Goal: Leave review/rating: Leave review/rating

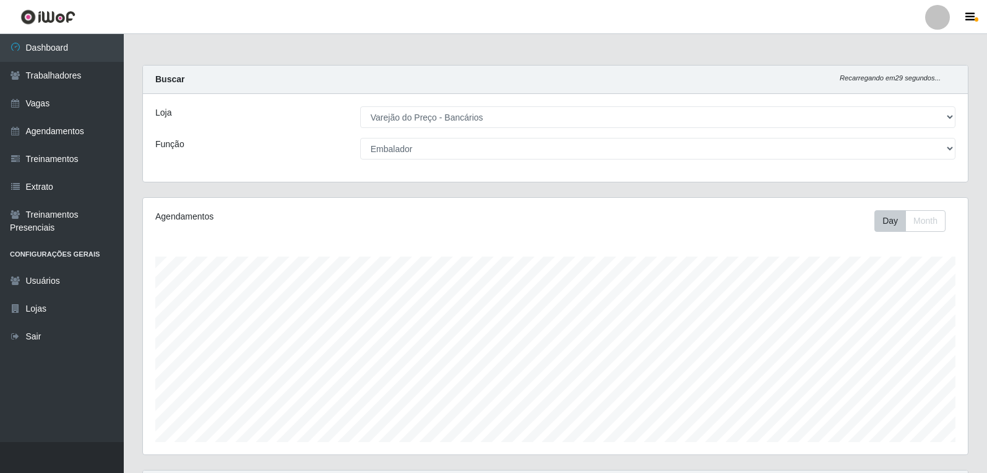
select select "157"
select select "1"
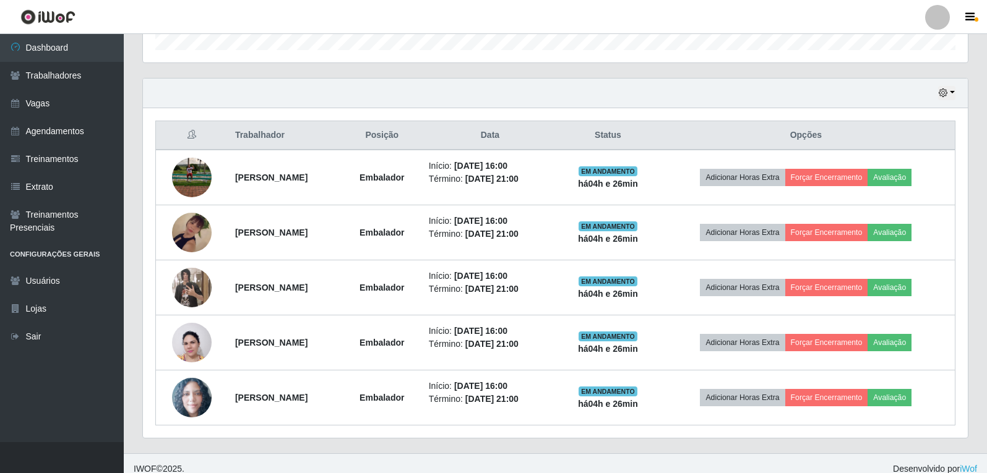
click at [899, 176] on button "Avaliação" at bounding box center [890, 177] width 44 height 17
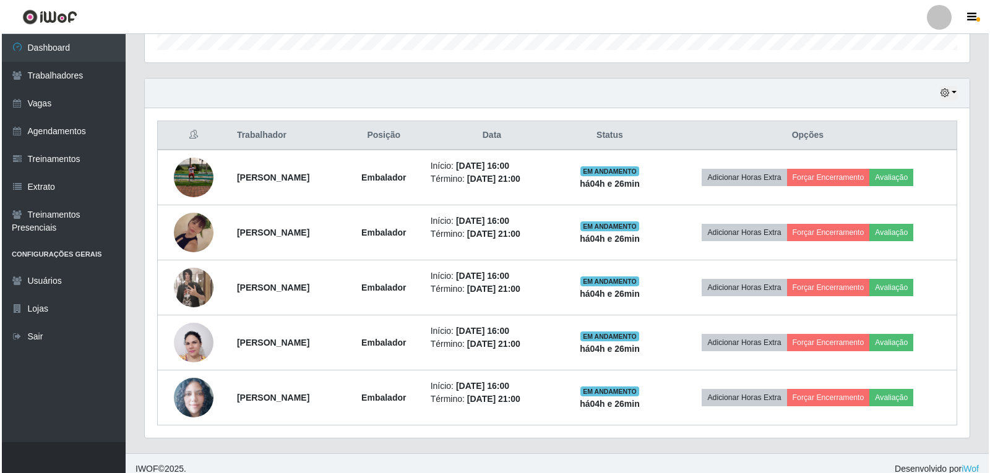
scroll to position [257, 819]
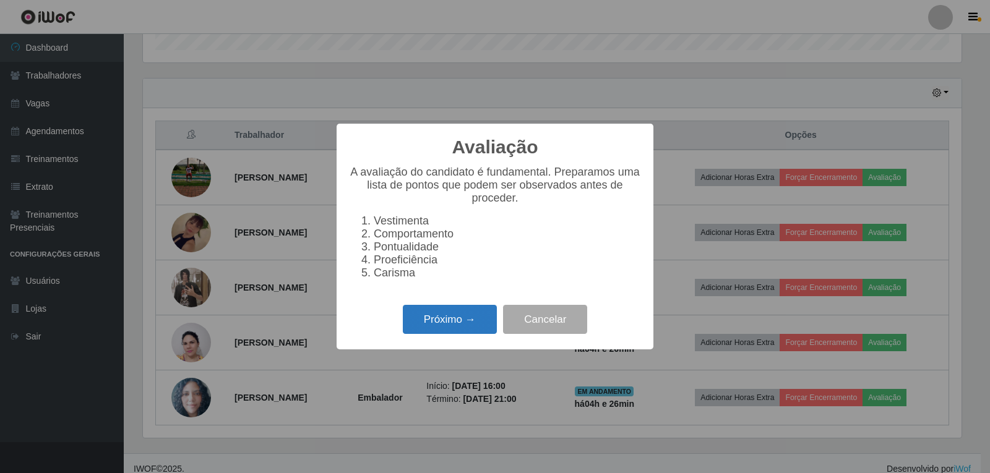
click at [449, 329] on button "Próximo →" at bounding box center [450, 319] width 94 height 29
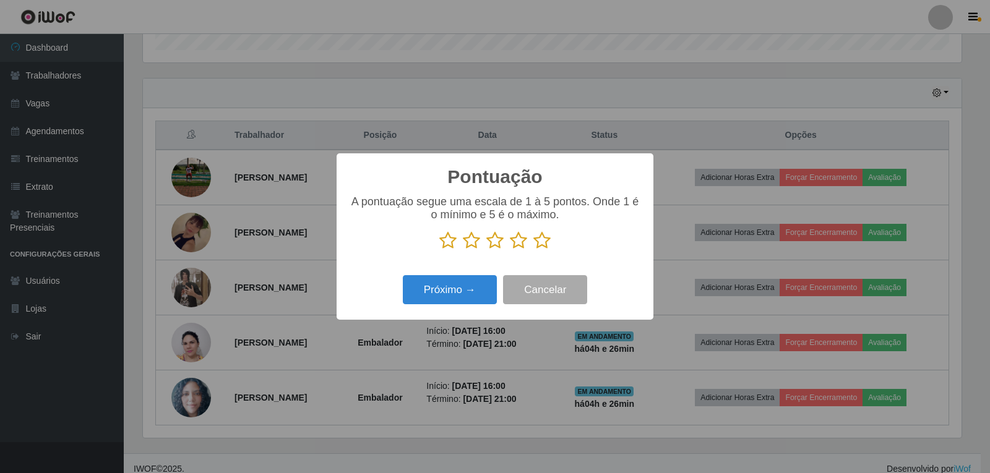
scroll to position [618579, 618017]
click at [540, 238] on icon at bounding box center [541, 240] width 17 height 19
click at [533, 250] on input "radio" at bounding box center [533, 250] width 0 height 0
click at [451, 298] on button "Próximo →" at bounding box center [450, 289] width 94 height 29
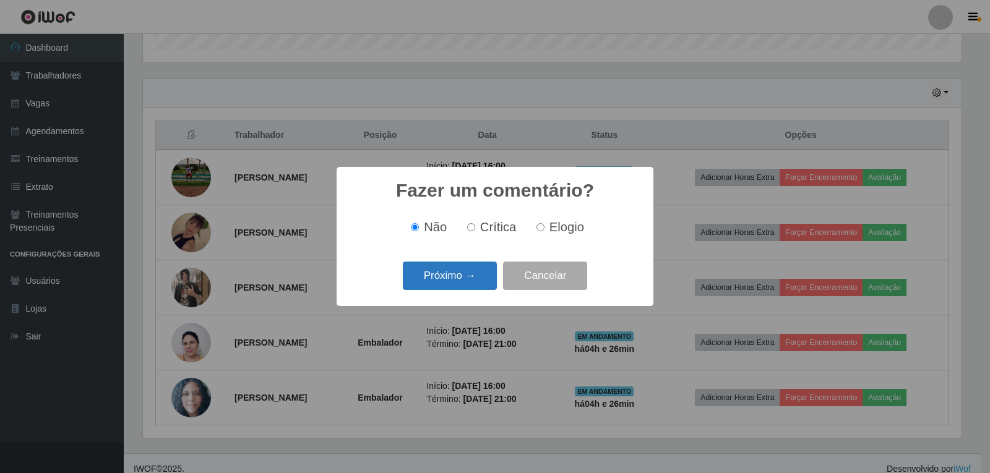
click at [463, 267] on button "Próximo →" at bounding box center [450, 276] width 94 height 29
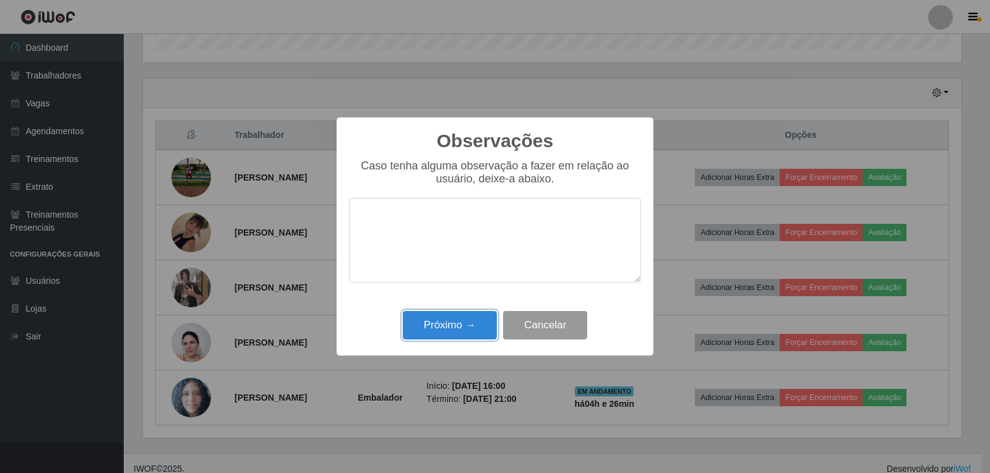
drag, startPoint x: 474, startPoint y: 328, endPoint x: 531, endPoint y: 287, distance: 70.4
click at [474, 329] on button "Próximo →" at bounding box center [450, 325] width 94 height 29
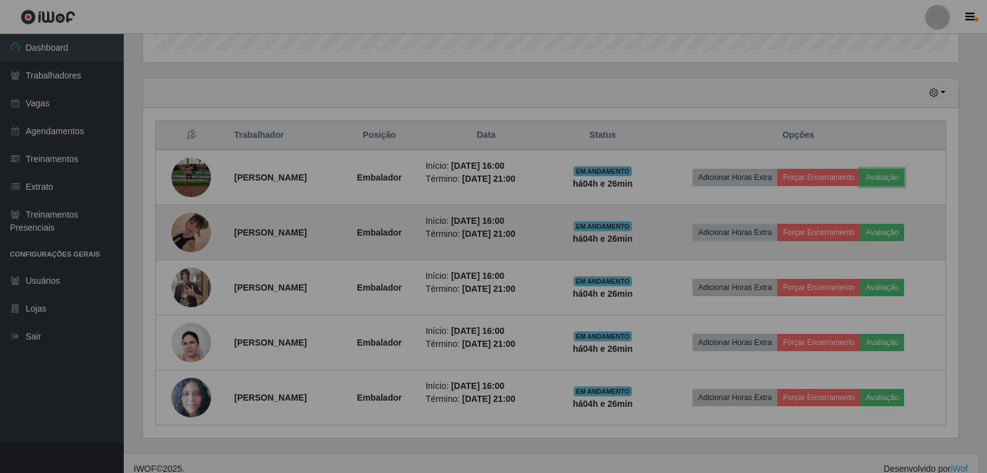
scroll to position [257, 825]
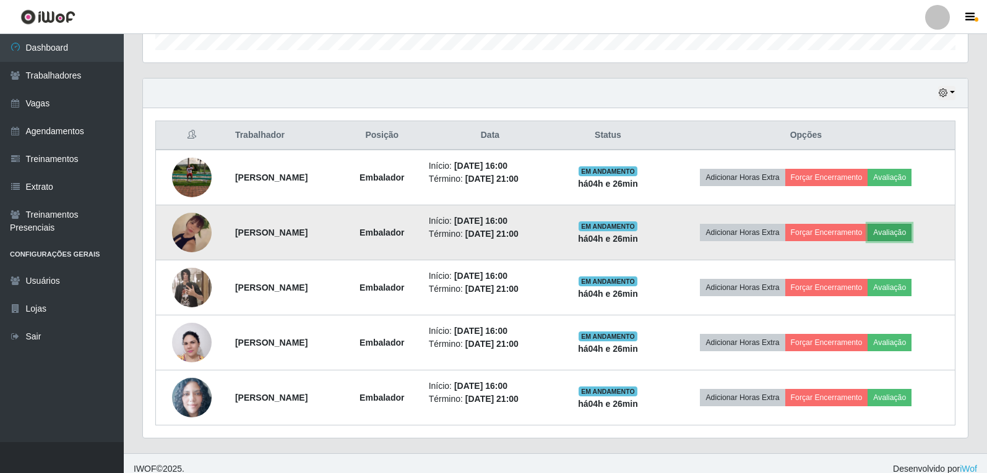
click at [897, 236] on button "Avaliação" at bounding box center [890, 232] width 44 height 17
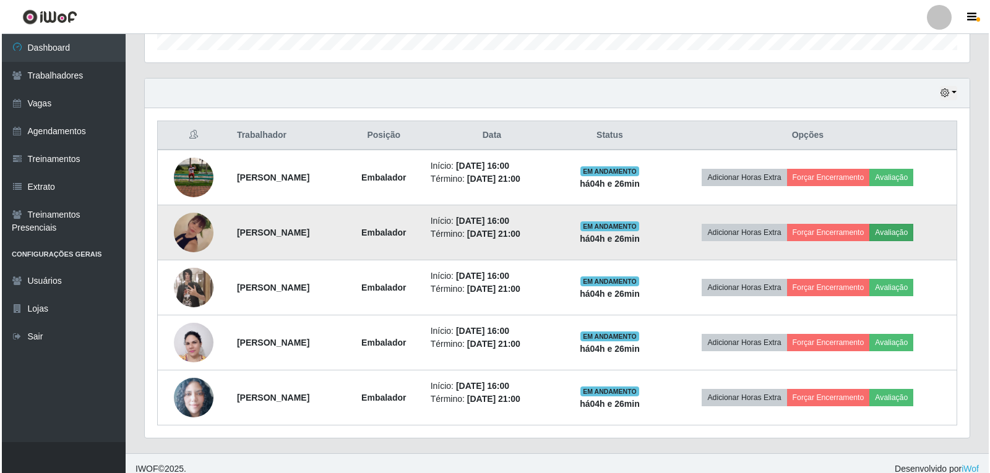
scroll to position [257, 819]
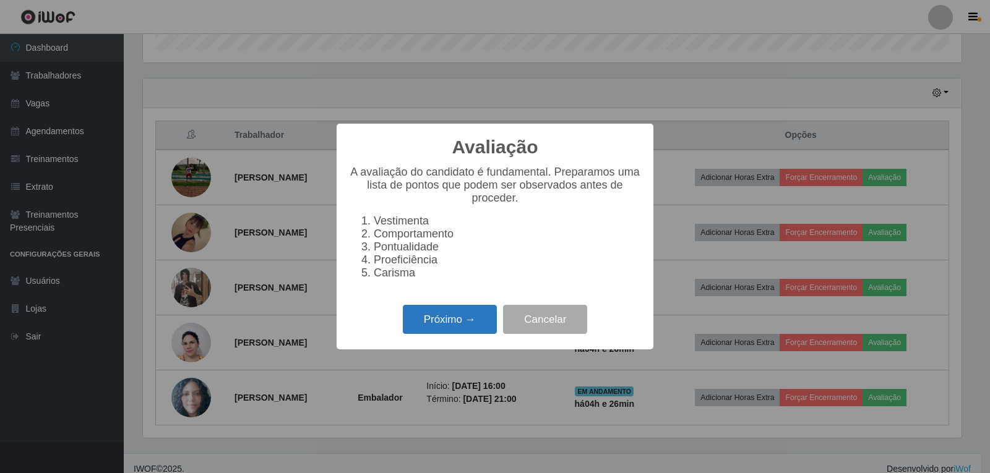
click at [470, 326] on button "Próximo →" at bounding box center [450, 319] width 94 height 29
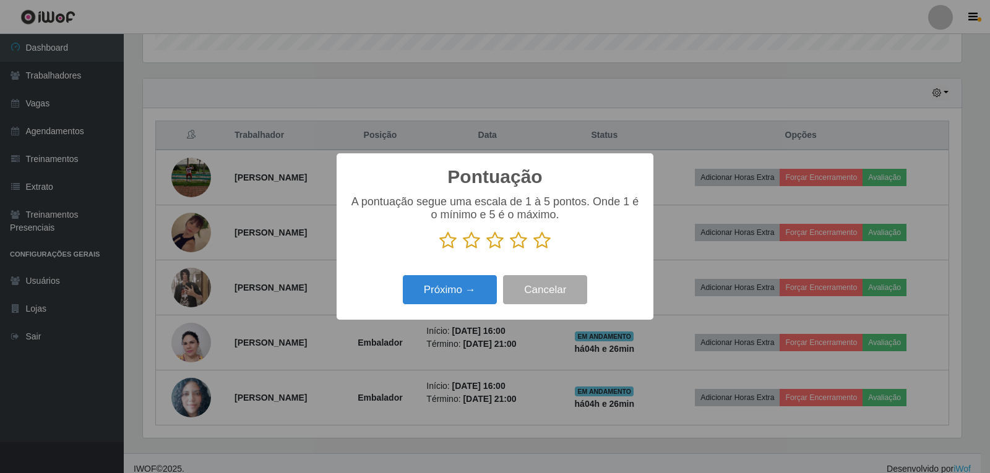
click at [545, 243] on icon at bounding box center [541, 240] width 17 height 19
click at [533, 250] on input "radio" at bounding box center [533, 250] width 0 height 0
click at [481, 291] on button "Próximo →" at bounding box center [450, 289] width 94 height 29
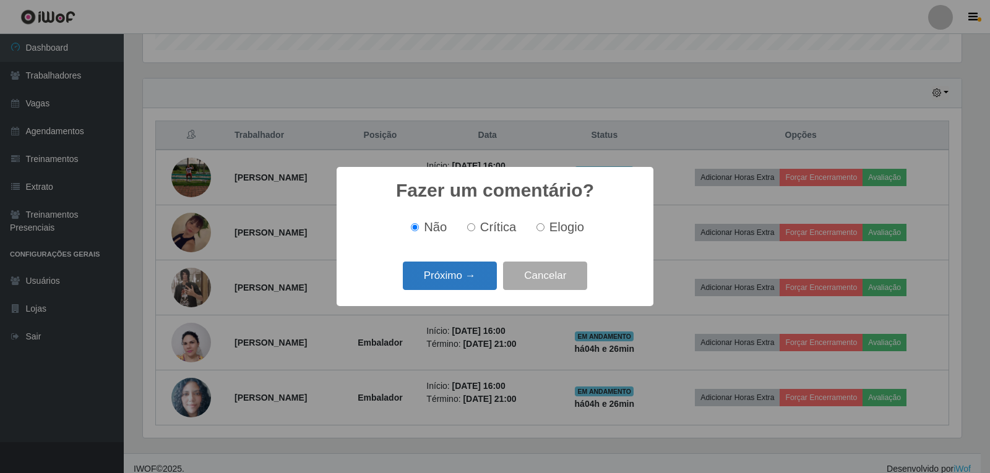
click at [472, 264] on button "Próximo →" at bounding box center [450, 276] width 94 height 29
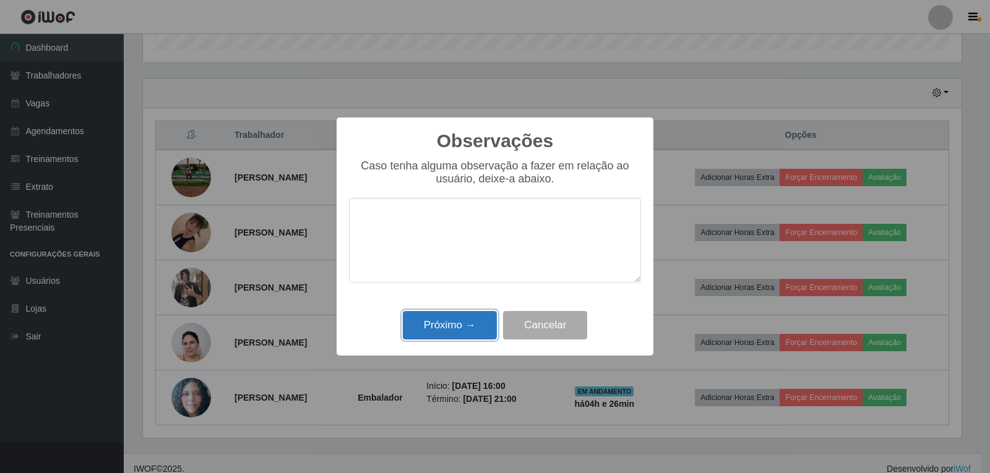
click at [478, 334] on button "Próximo →" at bounding box center [450, 325] width 94 height 29
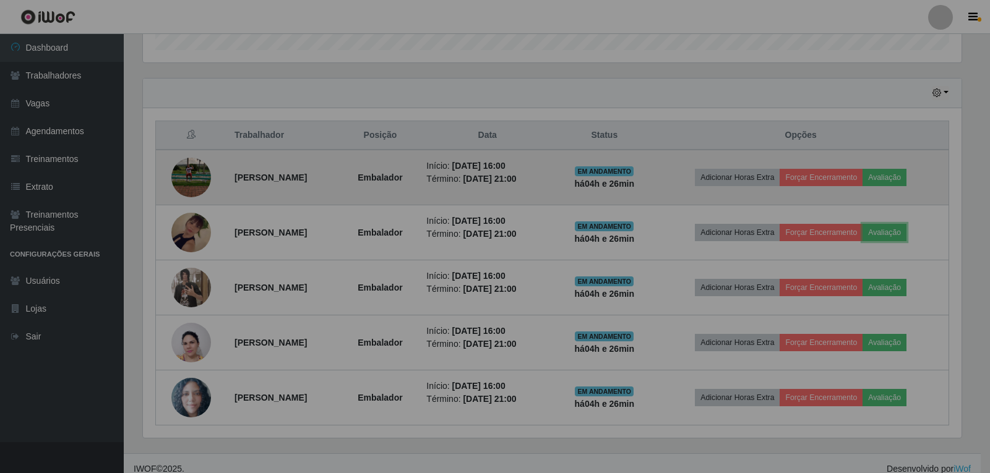
scroll to position [257, 825]
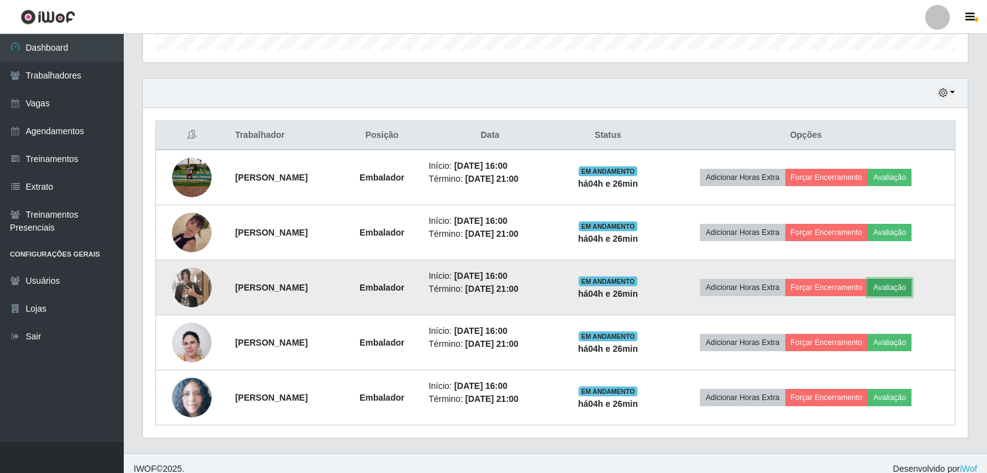
click at [908, 284] on button "Avaliação" at bounding box center [890, 287] width 44 height 17
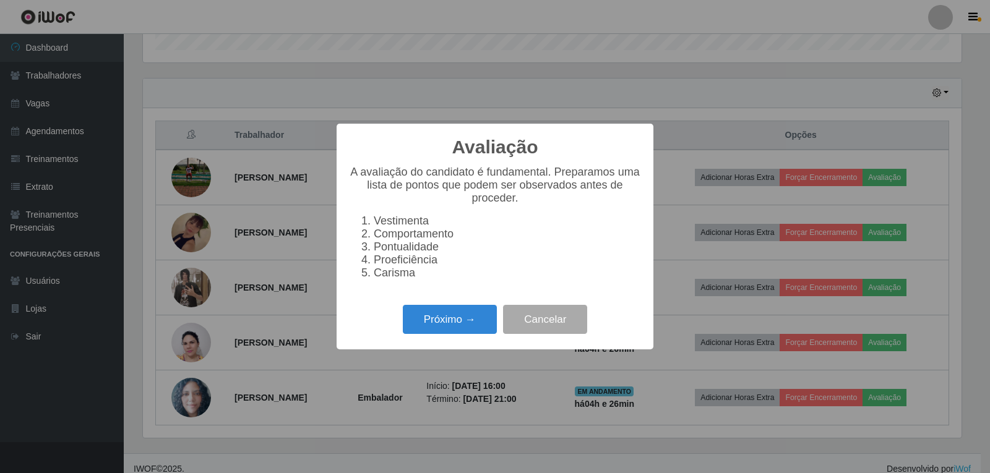
scroll to position [257, 819]
click at [478, 315] on button "Próximo →" at bounding box center [450, 319] width 94 height 29
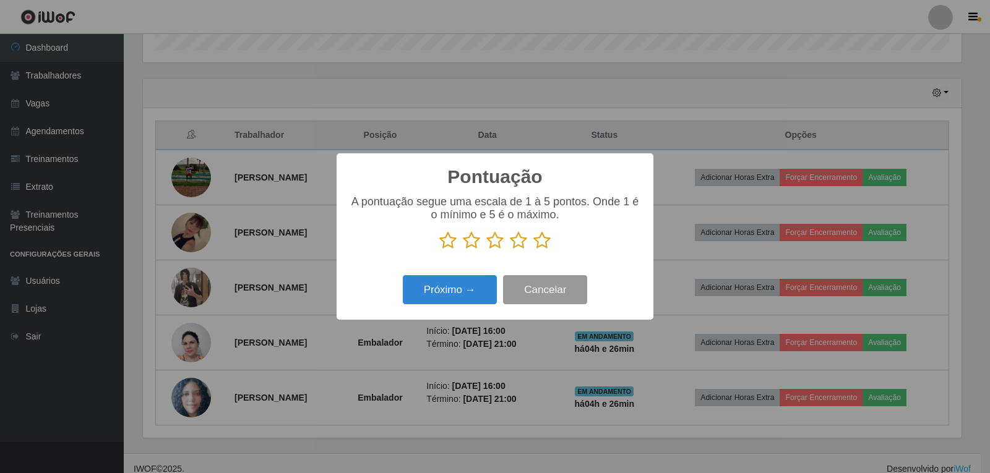
scroll to position [618579, 618017]
click at [539, 245] on icon at bounding box center [541, 240] width 17 height 19
click at [533, 250] on input "radio" at bounding box center [533, 250] width 0 height 0
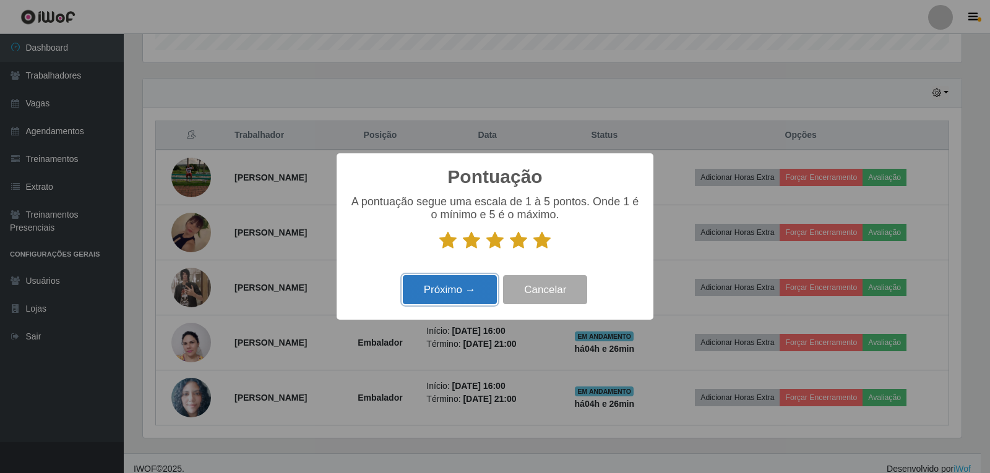
click at [460, 290] on button "Próximo →" at bounding box center [450, 289] width 94 height 29
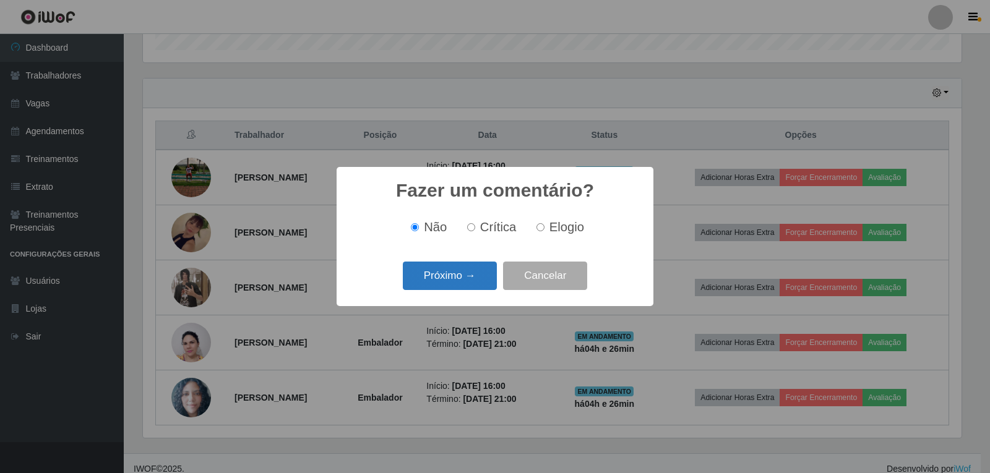
click at [472, 285] on button "Próximo →" at bounding box center [450, 276] width 94 height 29
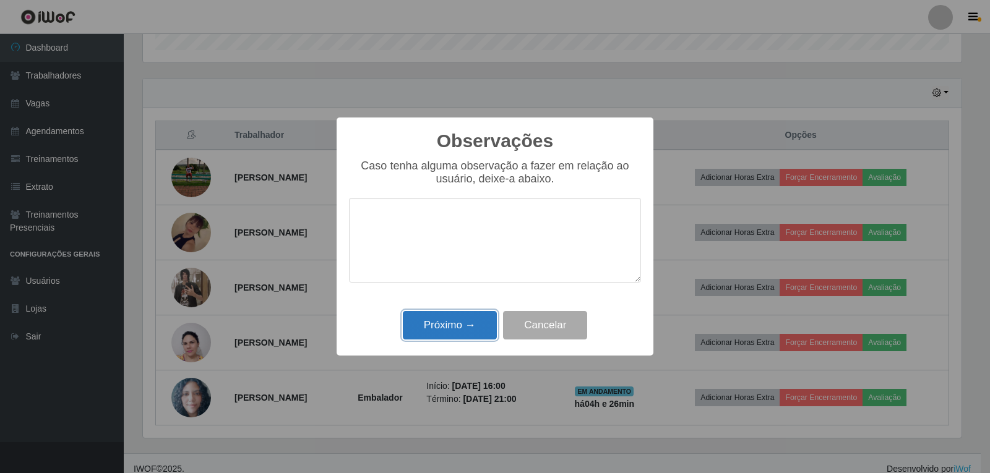
click at [476, 319] on button "Próximo →" at bounding box center [450, 325] width 94 height 29
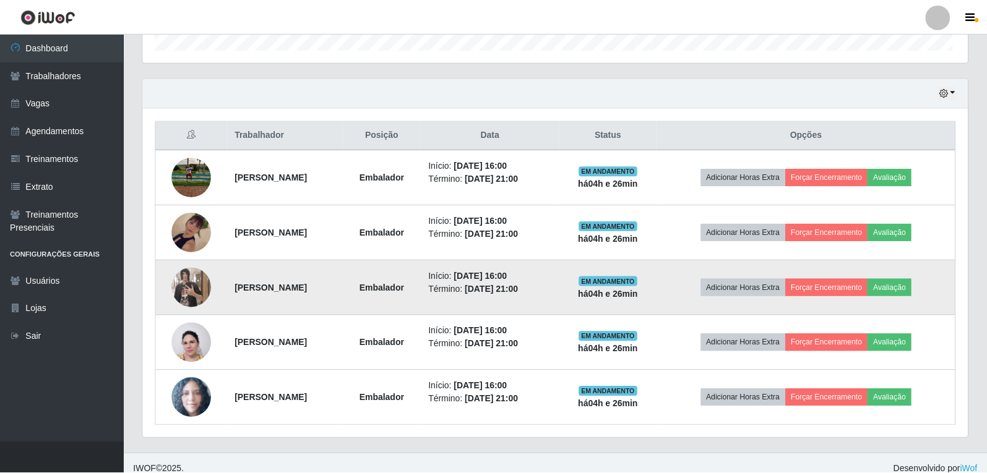
scroll to position [257, 825]
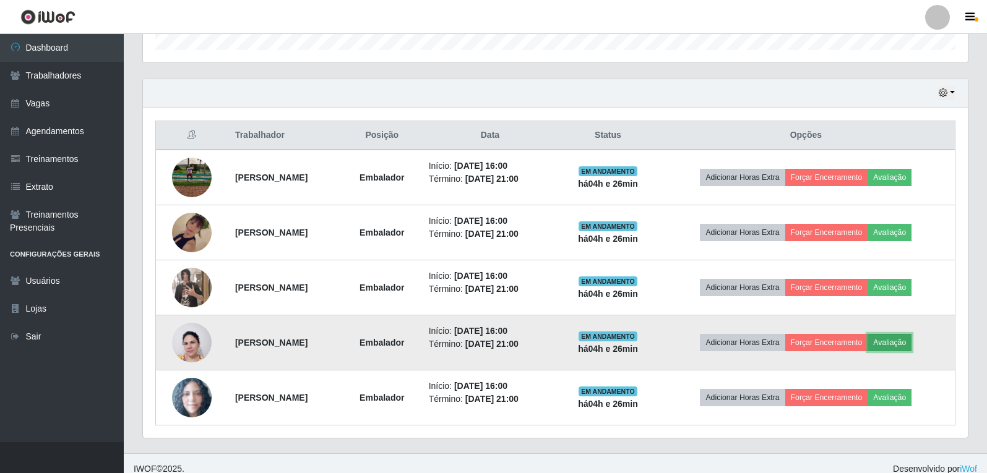
click at [894, 346] on button "Avaliação" at bounding box center [890, 342] width 44 height 17
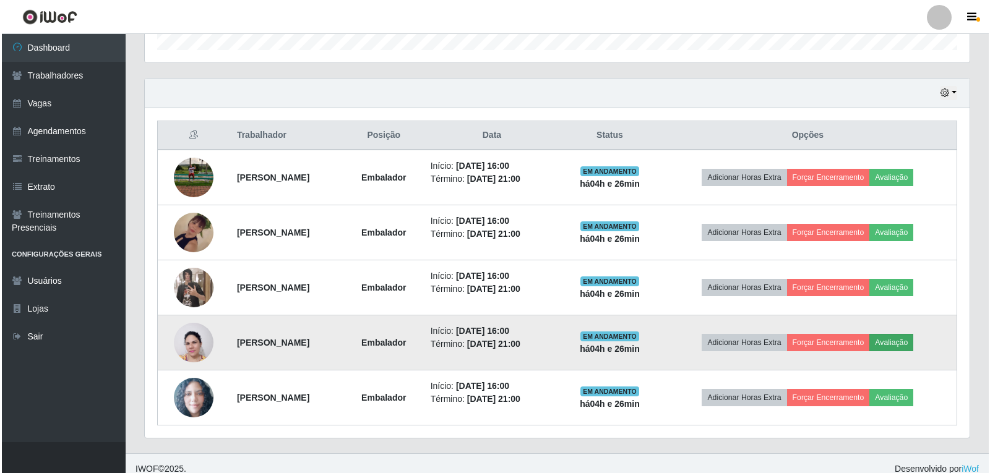
scroll to position [257, 819]
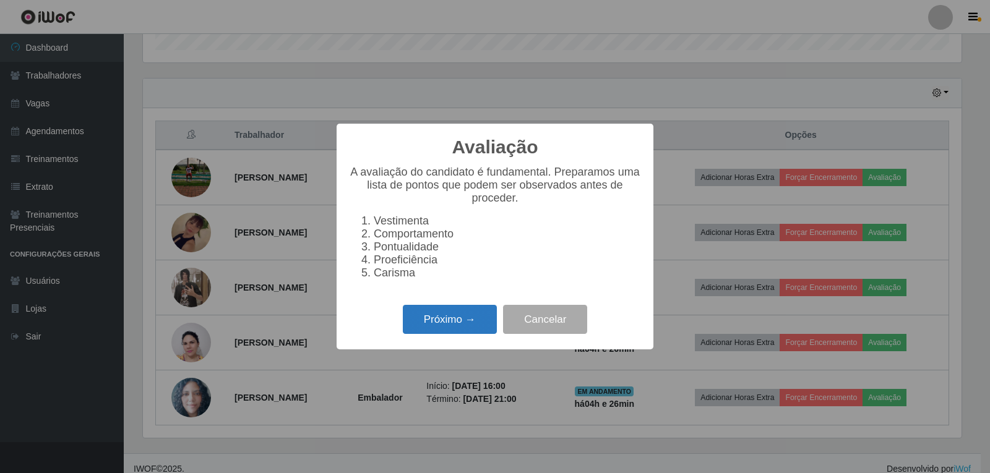
click at [462, 334] on button "Próximo →" at bounding box center [450, 319] width 94 height 29
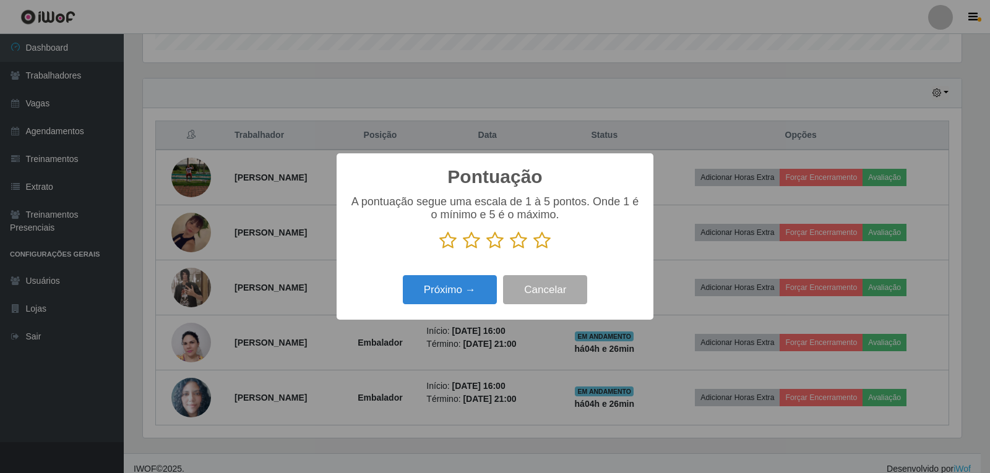
drag, startPoint x: 549, startPoint y: 244, endPoint x: 541, endPoint y: 249, distance: 9.4
click at [548, 244] on icon at bounding box center [541, 240] width 17 height 19
click at [533, 250] on input "radio" at bounding box center [533, 250] width 0 height 0
click at [475, 285] on button "Próximo →" at bounding box center [450, 289] width 94 height 29
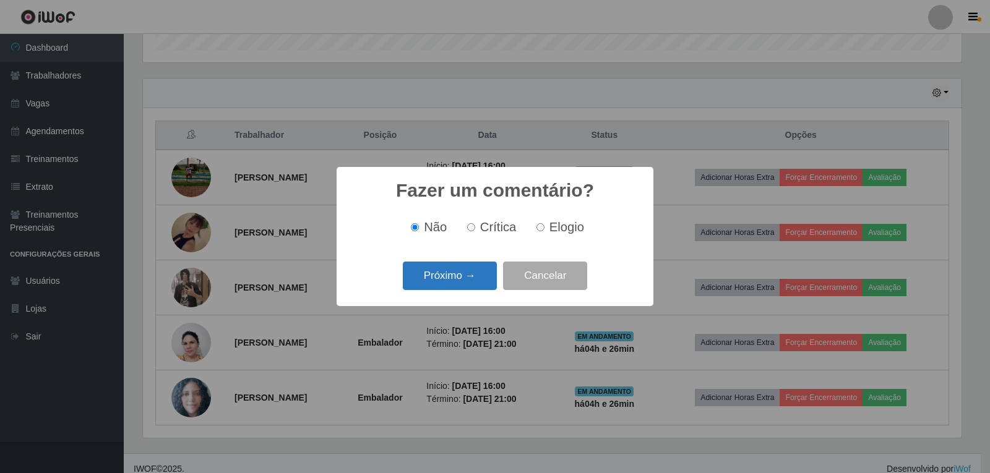
click at [479, 277] on button "Próximo →" at bounding box center [450, 276] width 94 height 29
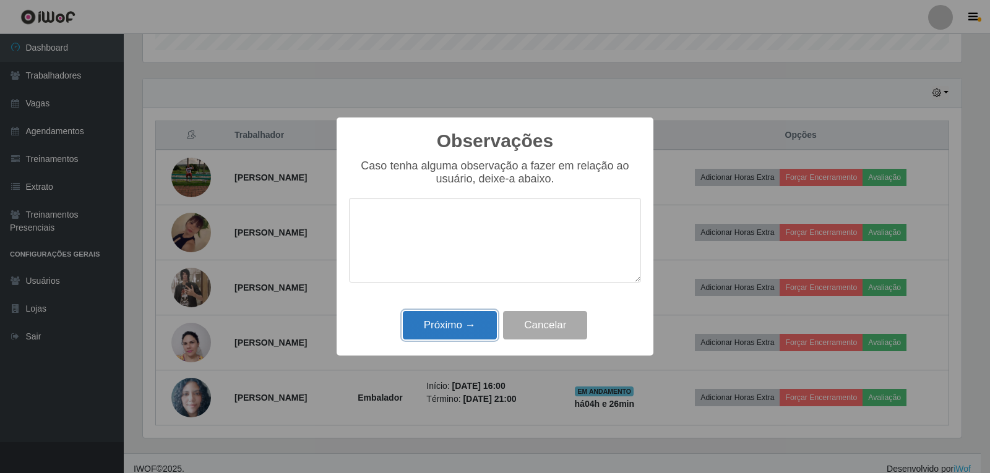
click at [487, 328] on button "Próximo →" at bounding box center [450, 325] width 94 height 29
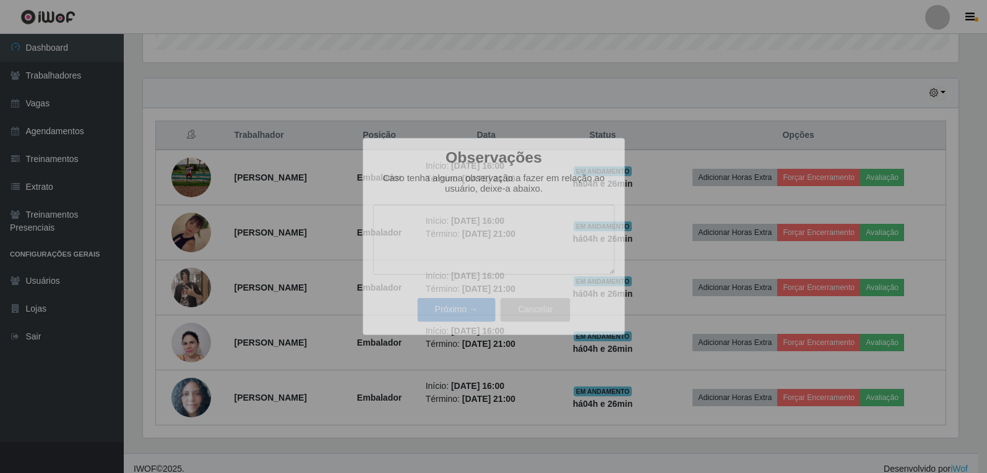
scroll to position [257, 825]
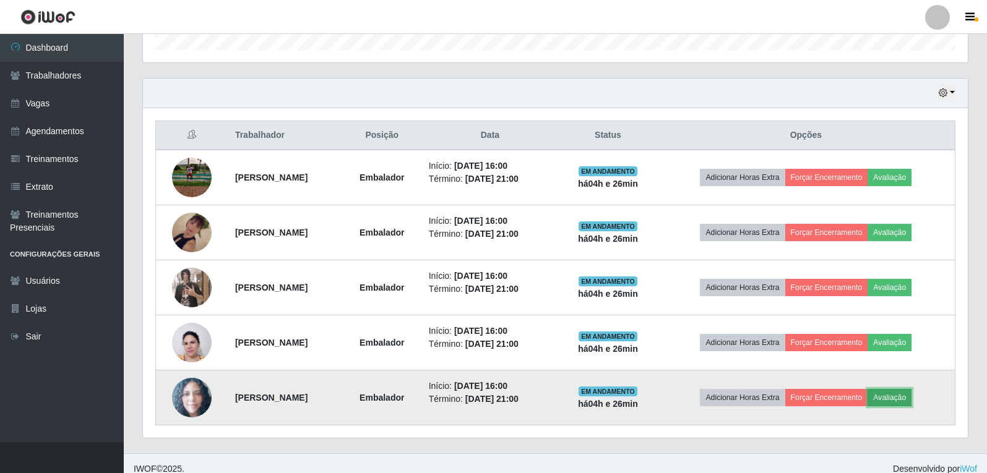
click at [910, 400] on button "Avaliação" at bounding box center [890, 397] width 44 height 17
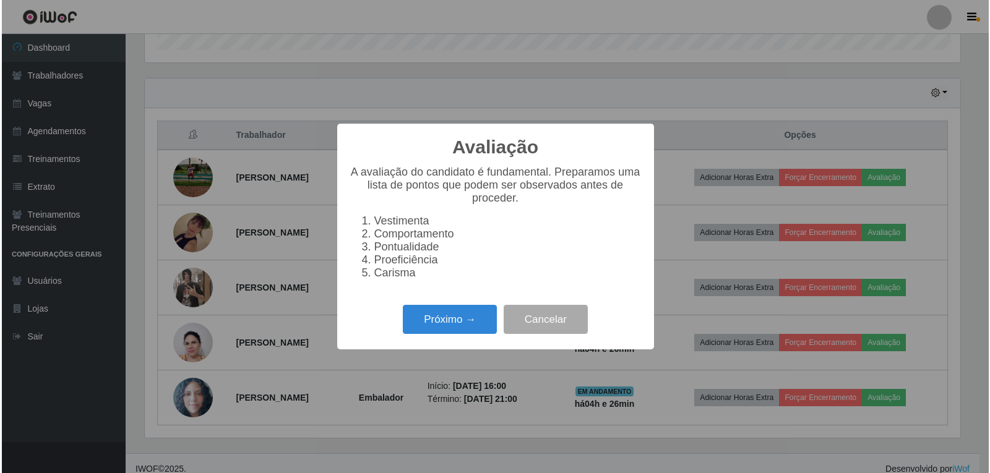
scroll to position [257, 819]
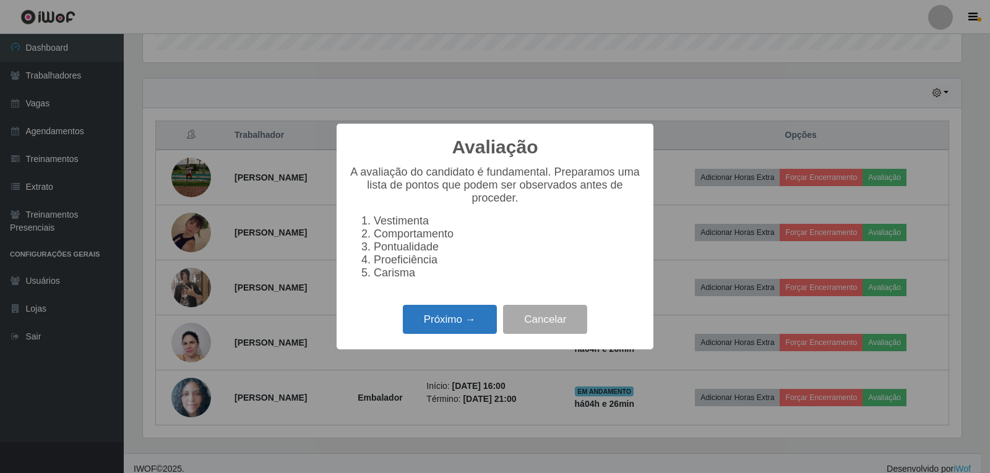
click at [465, 326] on button "Próximo →" at bounding box center [450, 319] width 94 height 29
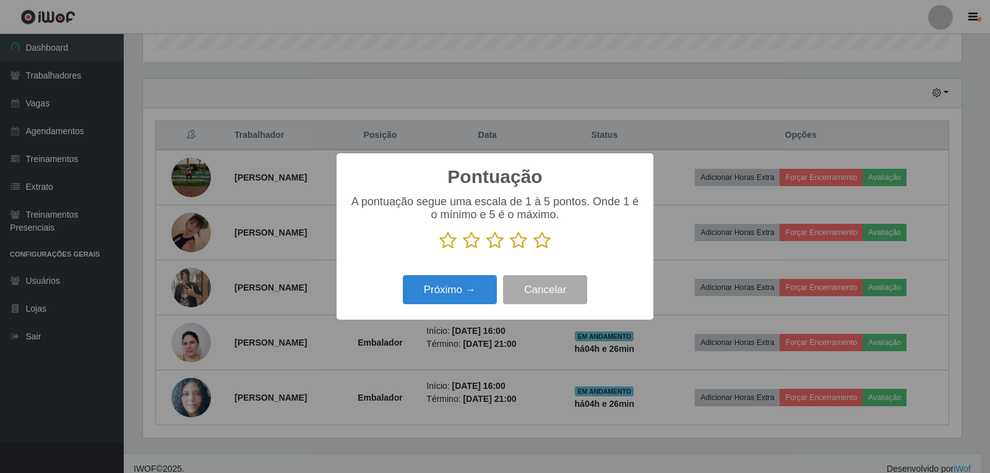
scroll to position [618579, 618017]
click at [540, 240] on icon at bounding box center [541, 240] width 17 height 19
click at [533, 250] on input "radio" at bounding box center [533, 250] width 0 height 0
click at [453, 290] on button "Próximo →" at bounding box center [450, 289] width 94 height 29
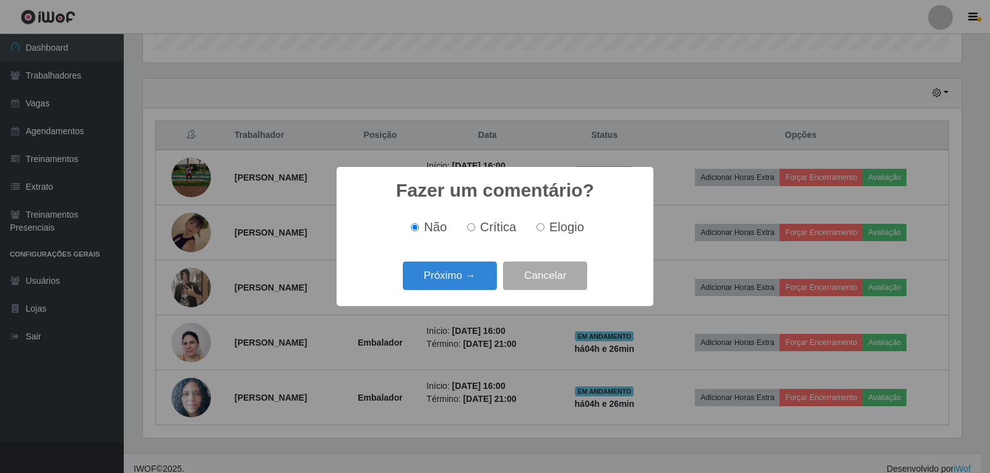
click at [545, 231] on label "Elogio" at bounding box center [558, 227] width 53 height 14
click at [545, 231] on input "Elogio" at bounding box center [541, 227] width 8 height 8
radio input "true"
click at [489, 270] on button "Próximo →" at bounding box center [450, 276] width 94 height 29
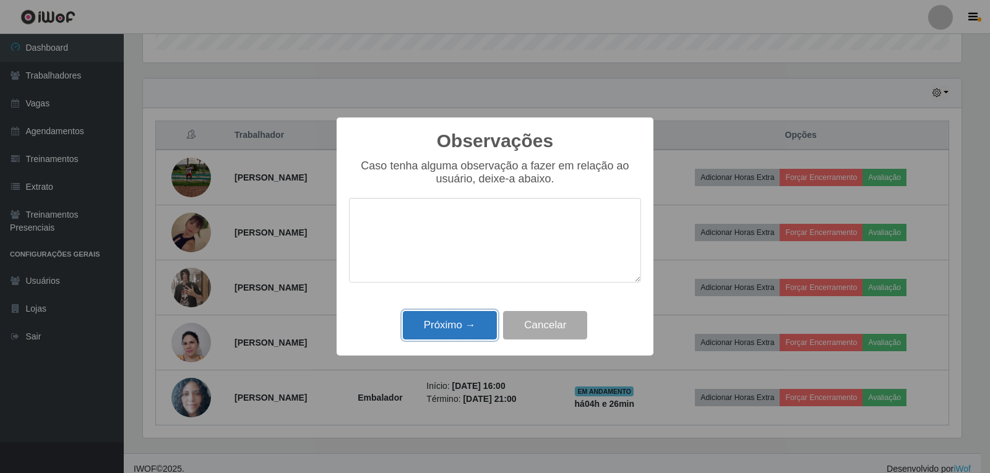
click at [470, 339] on button "Próximo →" at bounding box center [450, 325] width 94 height 29
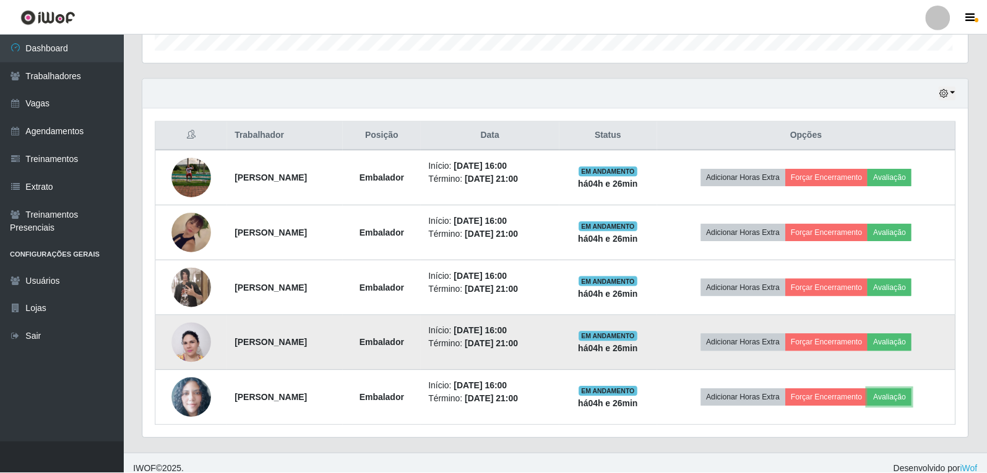
scroll to position [257, 825]
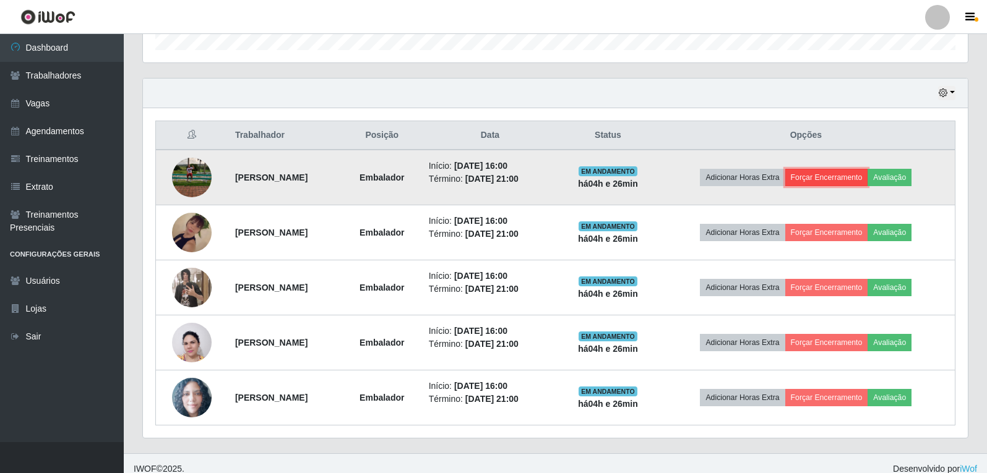
click at [863, 172] on button "Forçar Encerramento" at bounding box center [826, 177] width 83 height 17
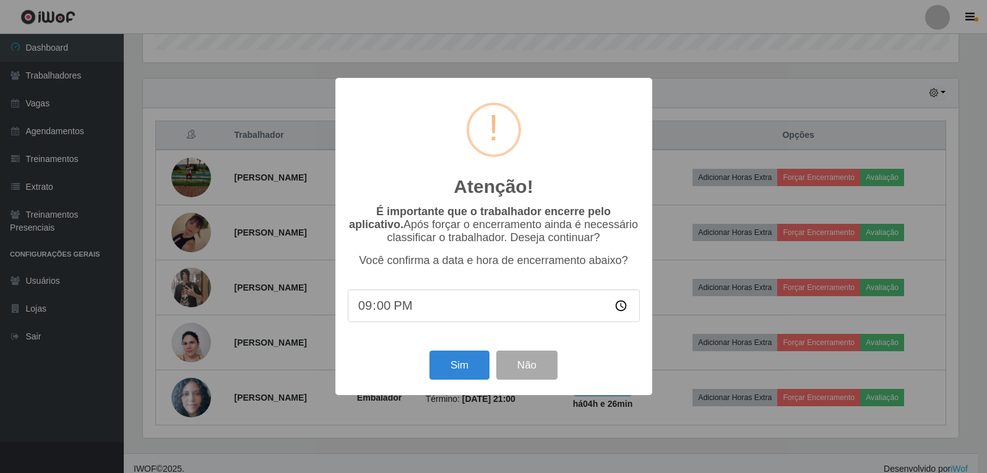
scroll to position [257, 819]
drag, startPoint x: 473, startPoint y: 380, endPoint x: 481, endPoint y: 373, distance: 10.5
click at [475, 380] on button "Sim" at bounding box center [461, 365] width 60 height 29
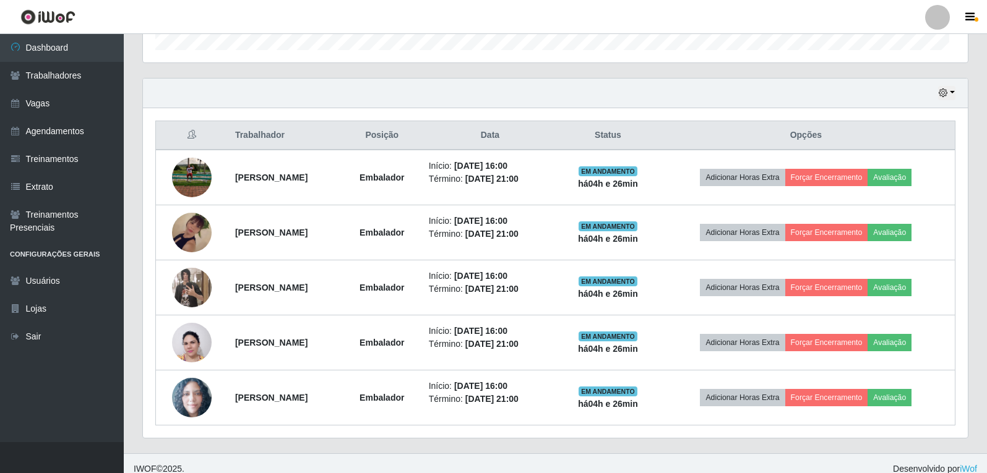
scroll to position [0, 0]
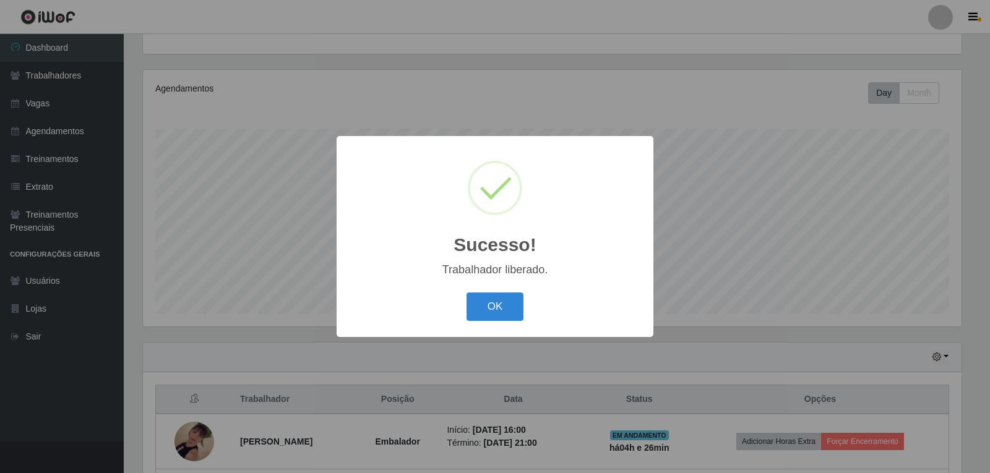
click at [467, 293] on button "OK" at bounding box center [496, 307] width 58 height 29
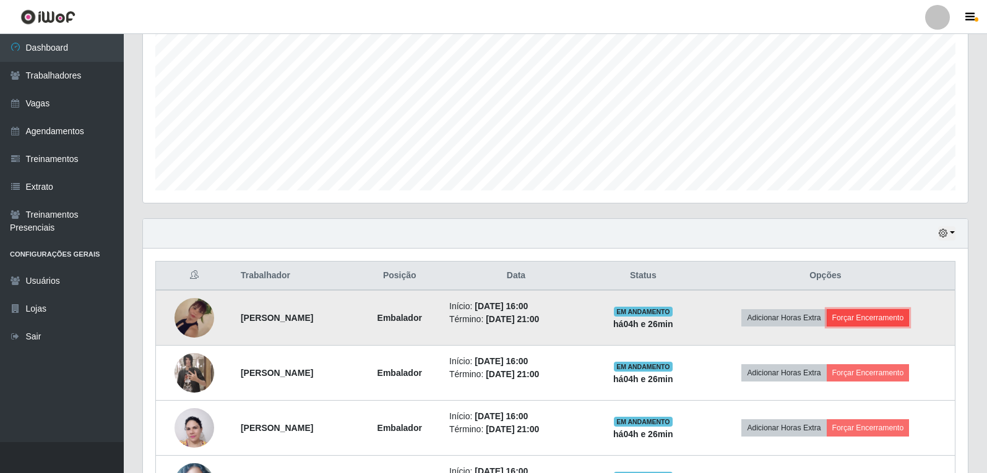
click at [910, 322] on button "Forçar Encerramento" at bounding box center [868, 317] width 83 height 17
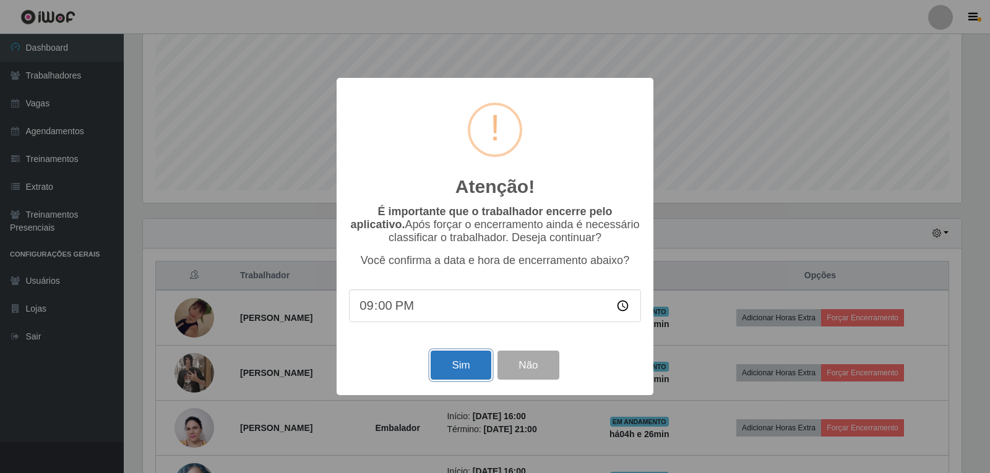
click at [451, 370] on button "Sim" at bounding box center [461, 365] width 60 height 29
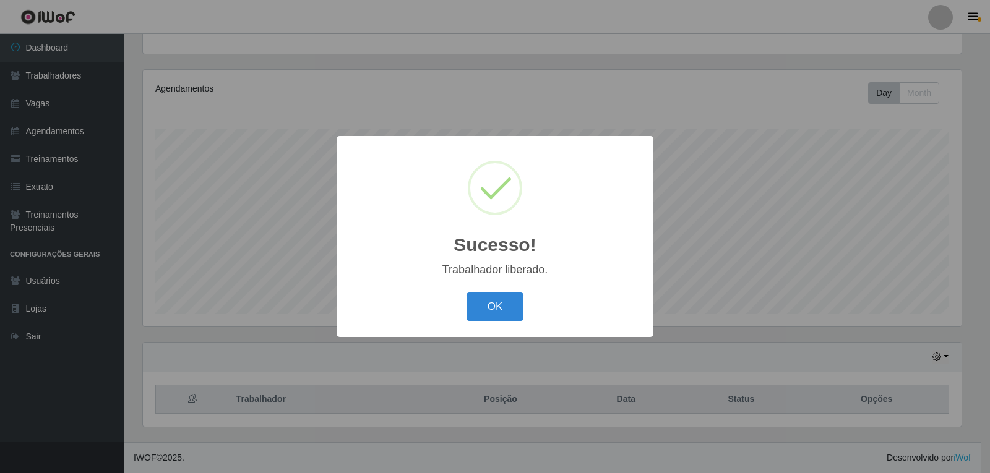
click at [467, 293] on button "OK" at bounding box center [496, 307] width 58 height 29
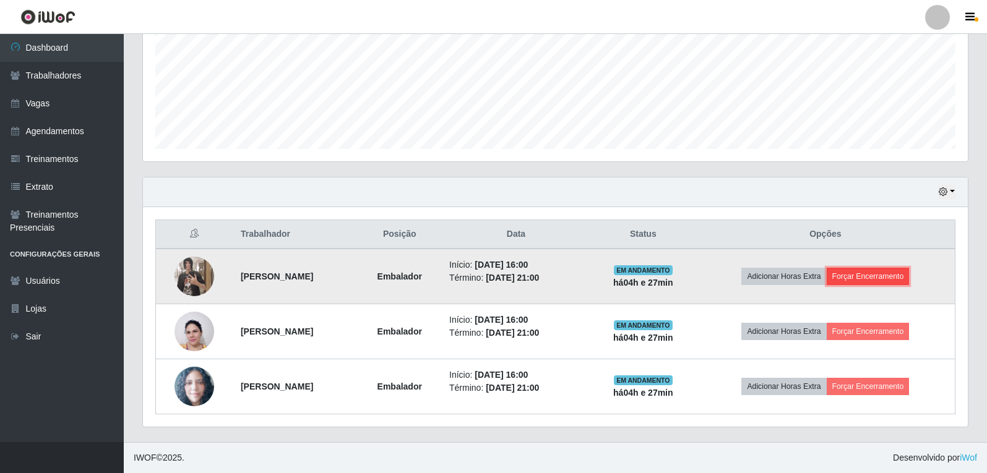
click at [885, 277] on button "Forçar Encerramento" at bounding box center [868, 276] width 83 height 17
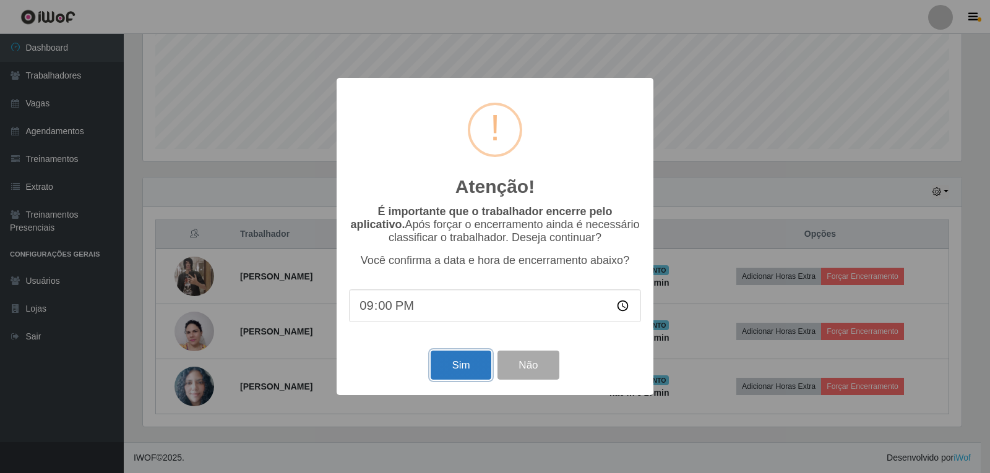
click at [462, 372] on button "Sim" at bounding box center [461, 365] width 60 height 29
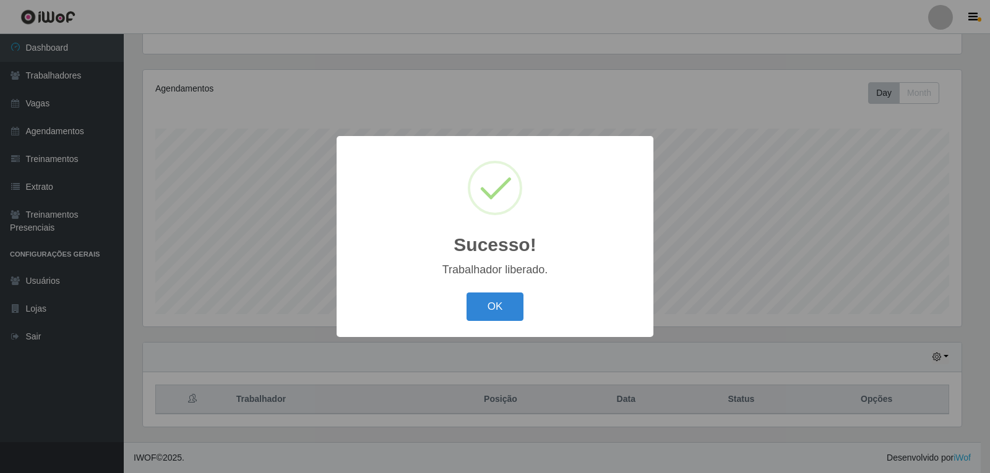
click at [467, 293] on button "OK" at bounding box center [496, 307] width 58 height 29
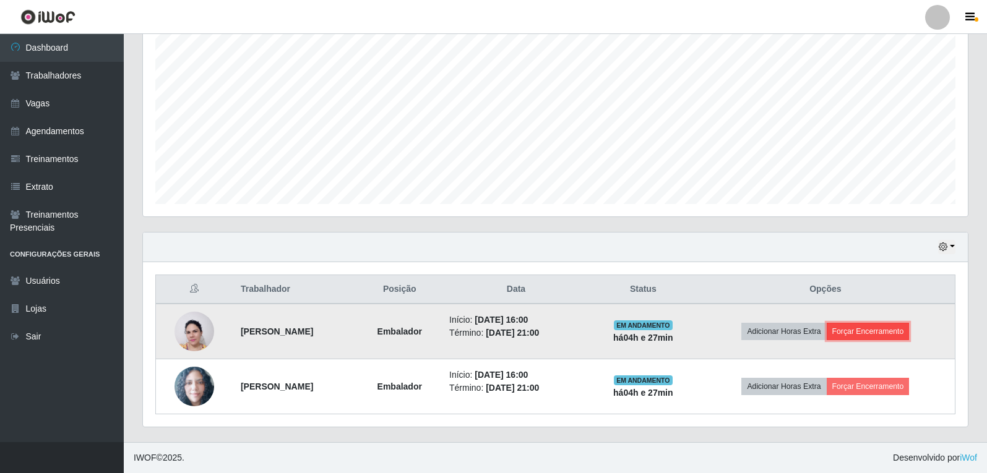
click at [898, 331] on button "Forçar Encerramento" at bounding box center [868, 331] width 83 height 17
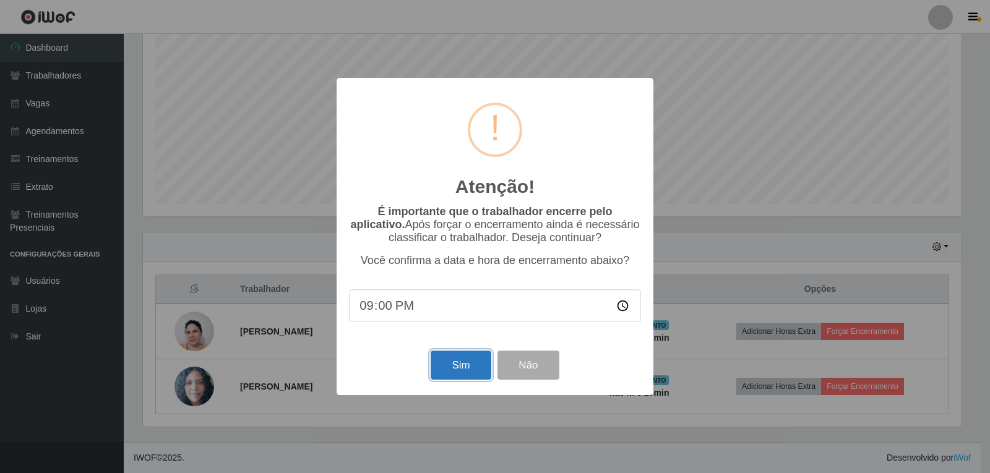
click at [474, 371] on button "Sim" at bounding box center [461, 365] width 60 height 29
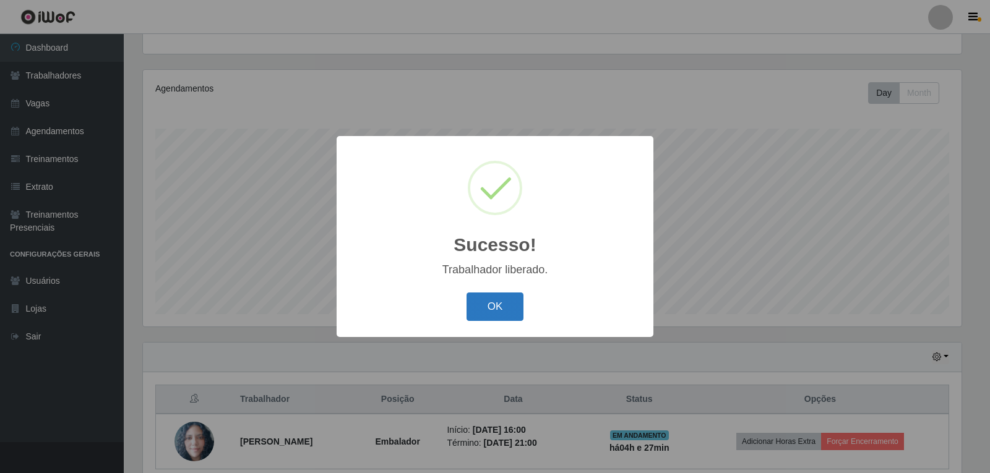
click at [517, 316] on button "OK" at bounding box center [496, 307] width 58 height 29
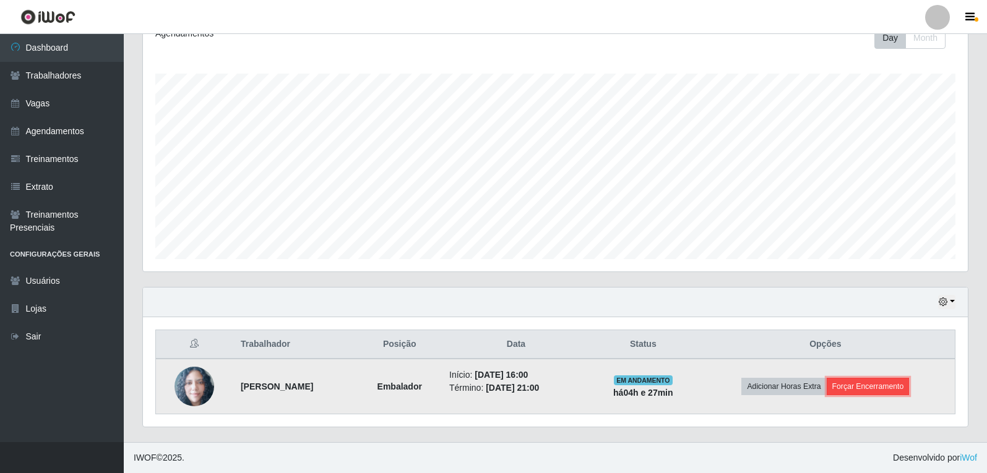
click at [887, 386] on button "Forçar Encerramento" at bounding box center [868, 386] width 83 height 17
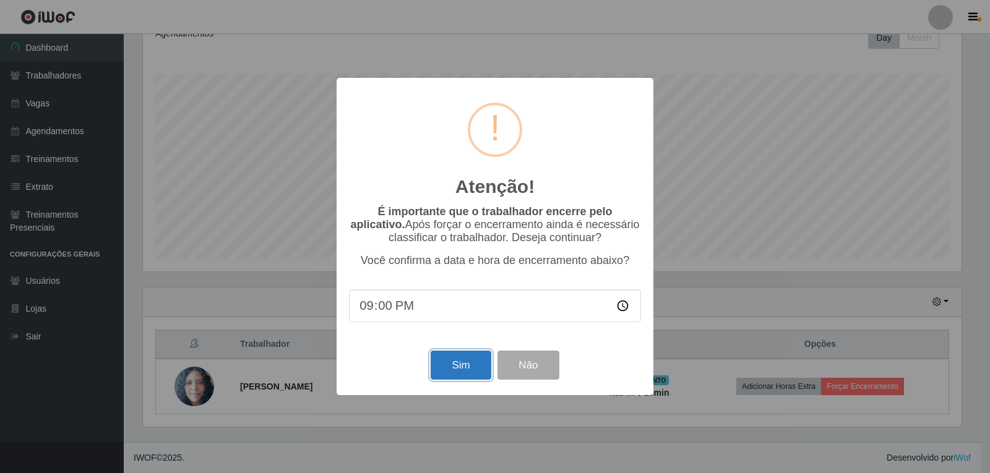
click at [457, 361] on button "Sim" at bounding box center [461, 365] width 60 height 29
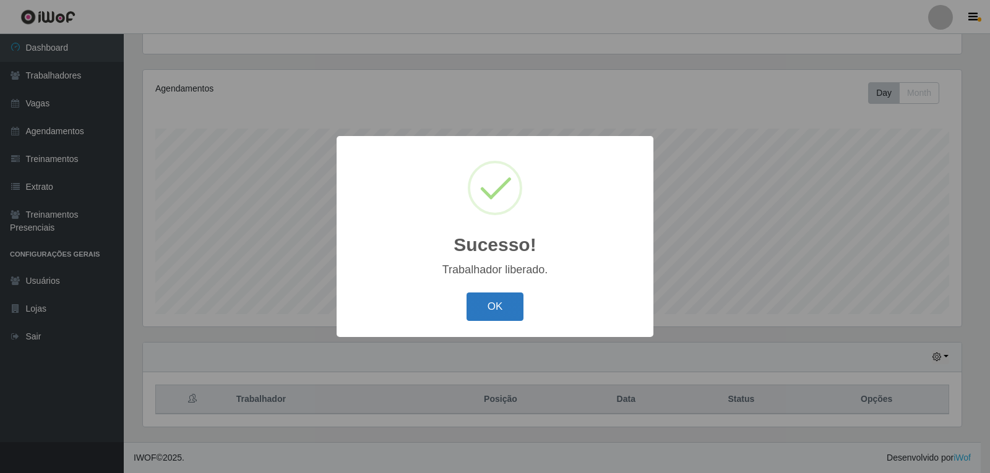
click at [493, 315] on button "OK" at bounding box center [496, 307] width 58 height 29
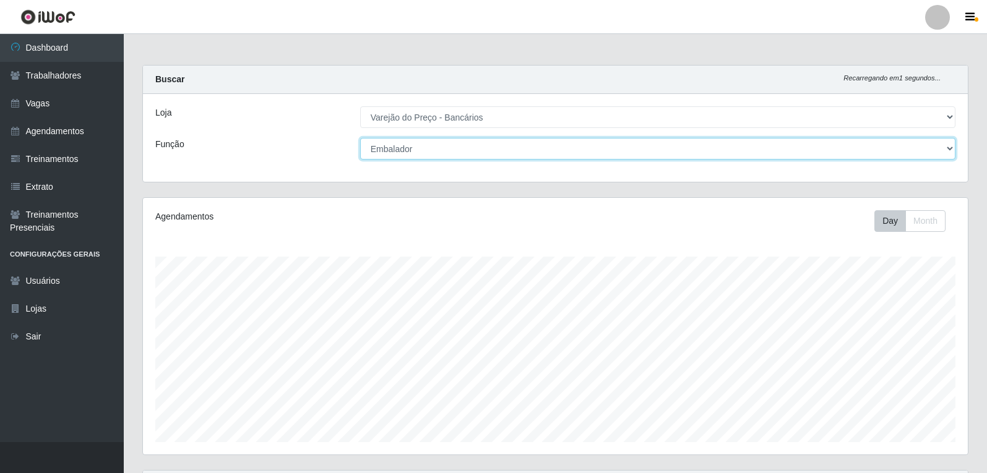
click at [525, 153] on select "[Selecione...] Auxiliar de Estacionamento Auxiliar de Estacionamento + Auxiliar…" at bounding box center [657, 149] width 595 height 22
select select "4"
click at [360, 138] on select "[Selecione...] Auxiliar de Estacionamento Auxiliar de Estacionamento + Auxiliar…" at bounding box center [657, 149] width 595 height 22
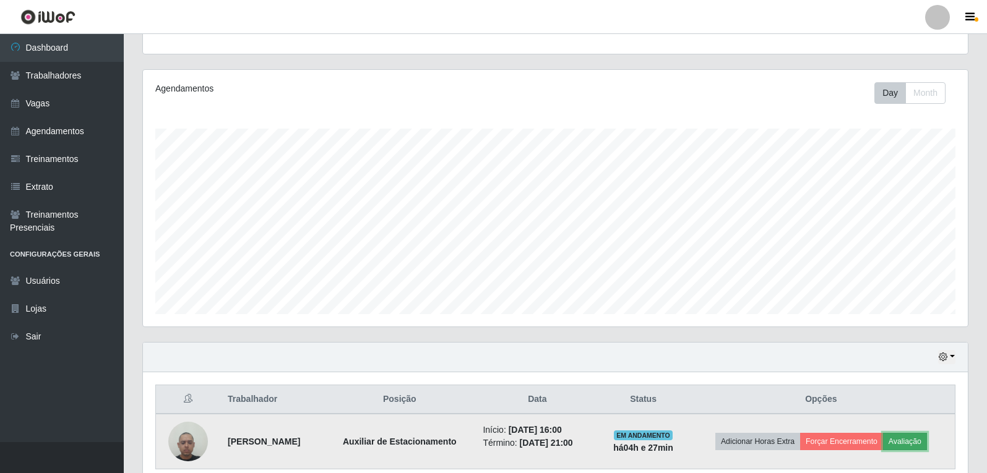
click at [906, 435] on button "Avaliação" at bounding box center [905, 441] width 44 height 17
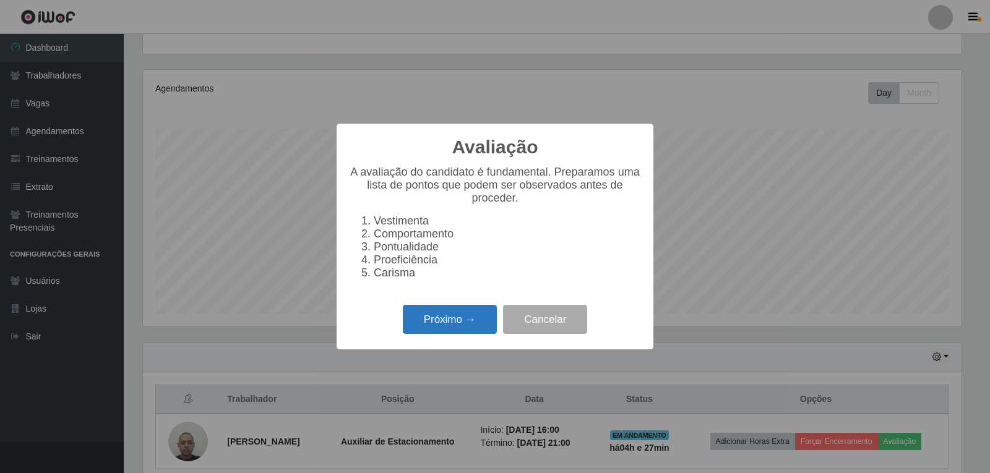
click at [465, 320] on button "Próximo →" at bounding box center [450, 319] width 94 height 29
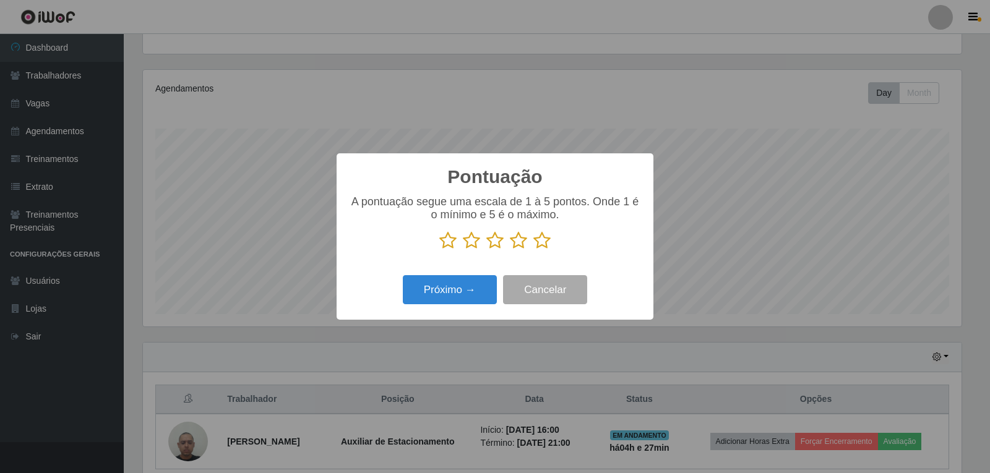
click at [551, 241] on p at bounding box center [495, 240] width 292 height 19
click at [540, 246] on icon at bounding box center [541, 240] width 17 height 19
click at [533, 250] on input "radio" at bounding box center [533, 250] width 0 height 0
click at [486, 283] on button "Próximo →" at bounding box center [450, 289] width 94 height 29
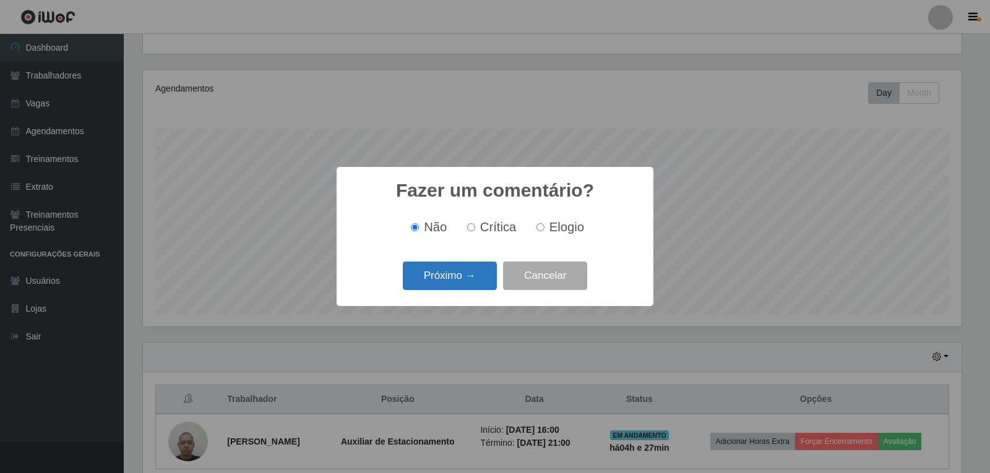
click at [485, 278] on button "Próximo →" at bounding box center [450, 276] width 94 height 29
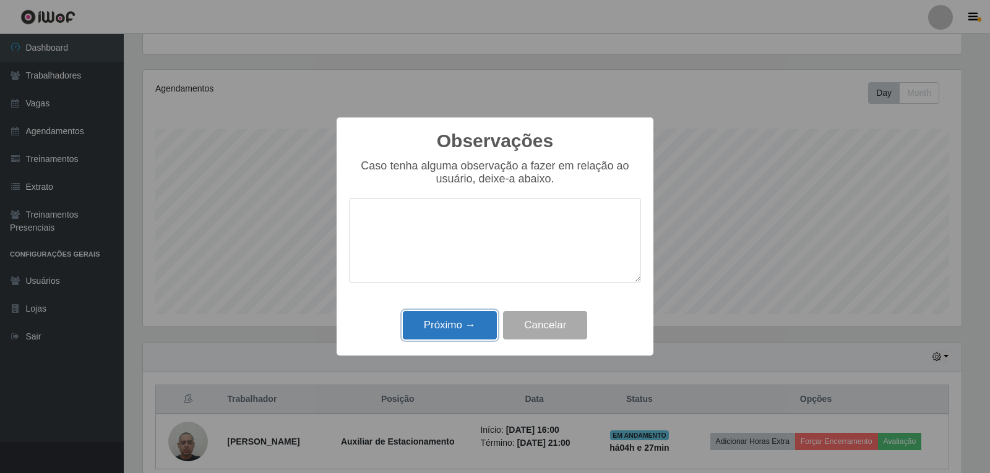
click at [475, 335] on button "Próximo →" at bounding box center [450, 325] width 94 height 29
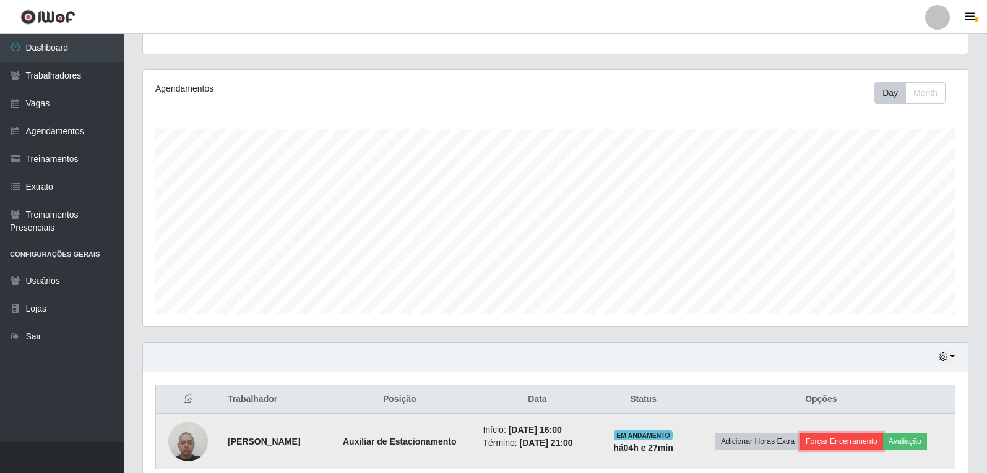
click at [858, 440] on button "Forçar Encerramento" at bounding box center [841, 441] width 83 height 17
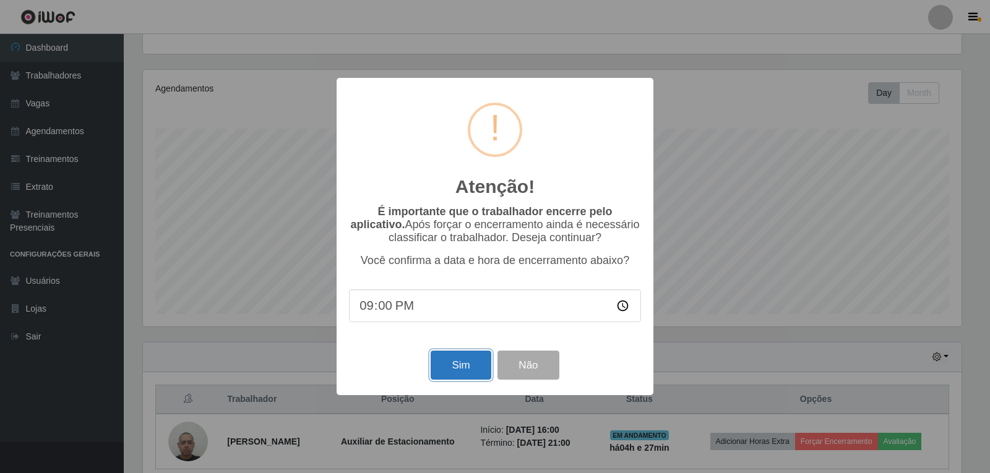
click at [470, 364] on button "Sim" at bounding box center [461, 365] width 60 height 29
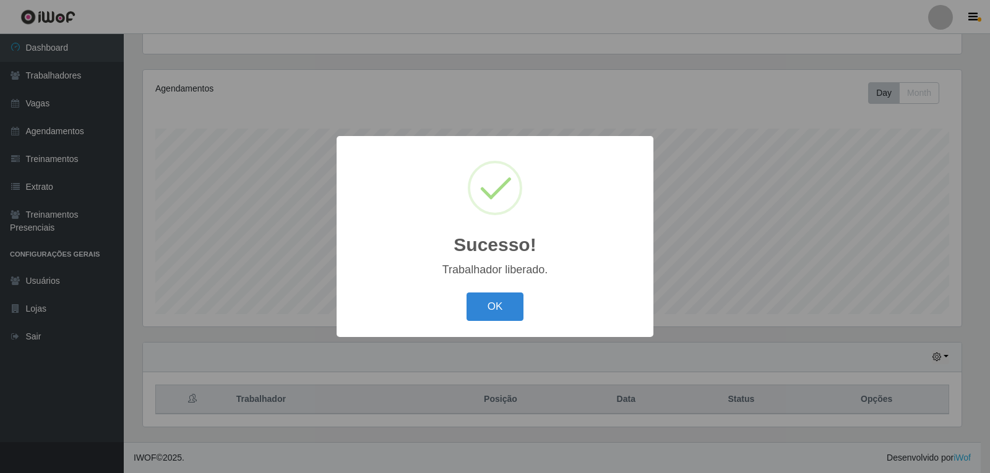
click at [467, 293] on button "OK" at bounding box center [496, 307] width 58 height 29
